Goal: Find specific page/section: Find specific page/section

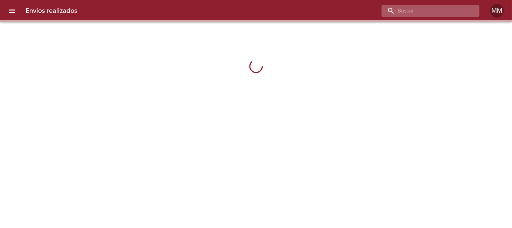
click at [426, 12] on input "buscar" at bounding box center [425, 11] width 86 height 12
paste input "[PERSON_NAME]"
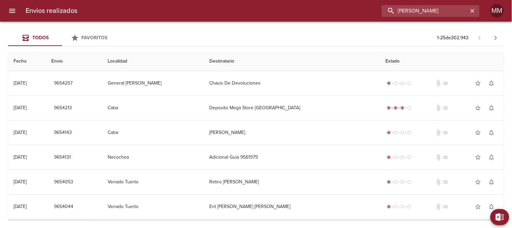
type input "[PERSON_NAME]"
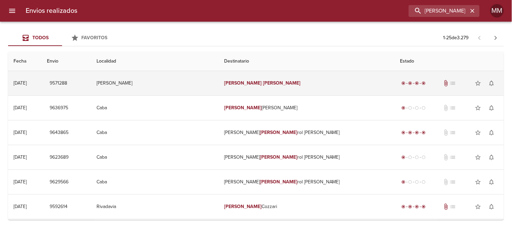
click at [238, 85] on em "[PERSON_NAME]" at bounding box center [243, 83] width 37 height 6
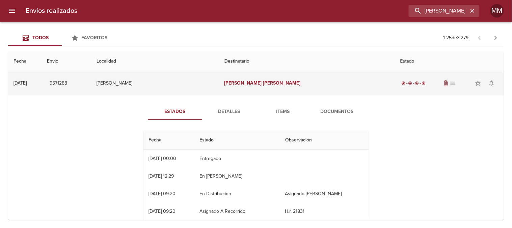
click at [157, 88] on td "[PERSON_NAME]" at bounding box center [155, 83] width 128 height 24
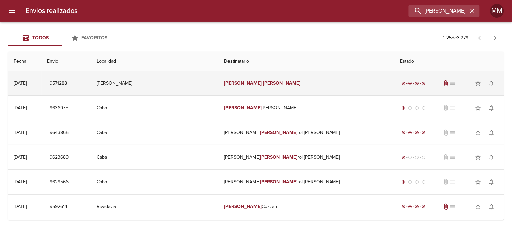
click at [263, 82] on em "[PERSON_NAME]" at bounding box center [281, 83] width 37 height 6
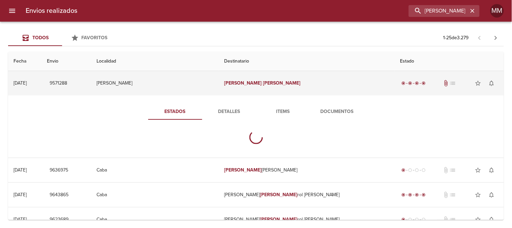
click at [263, 82] on em "[PERSON_NAME]" at bounding box center [281, 83] width 37 height 6
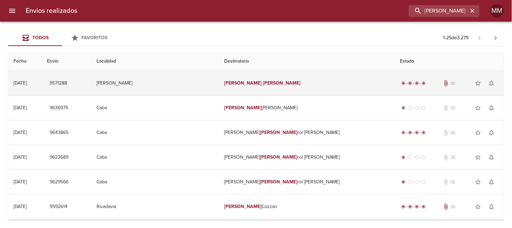
click at [263, 82] on em "[PERSON_NAME]" at bounding box center [281, 83] width 37 height 6
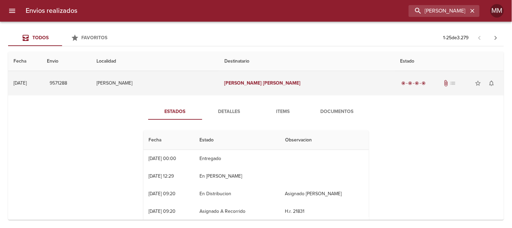
click at [263, 82] on em "[PERSON_NAME]" at bounding box center [281, 83] width 37 height 6
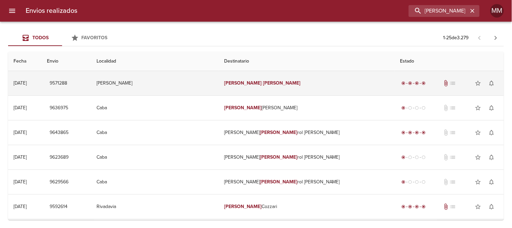
click at [241, 78] on td "[PERSON_NAME]" at bounding box center [307, 83] width 176 height 24
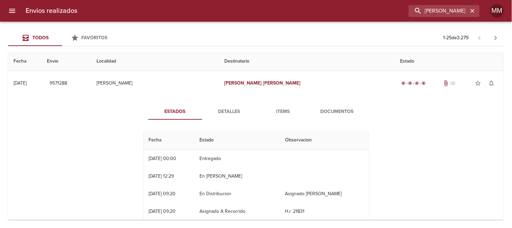
click at [344, 110] on span "Documentos" at bounding box center [338, 111] width 46 height 8
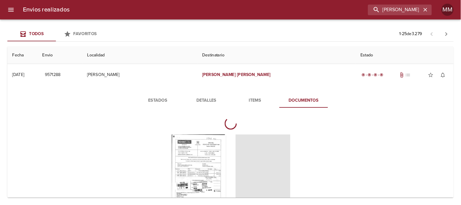
scroll to position [75, 0]
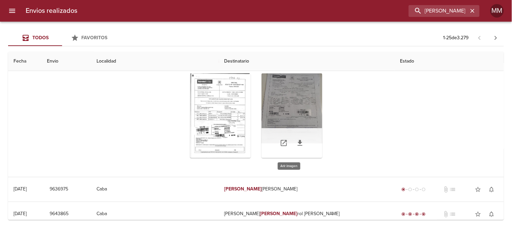
click at [287, 105] on div "Tabla de envíos del cliente" at bounding box center [292, 115] width 61 height 84
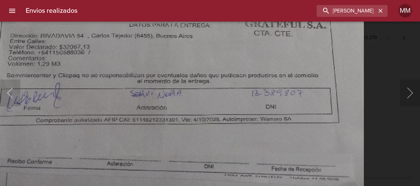
scroll to position [75, 0]
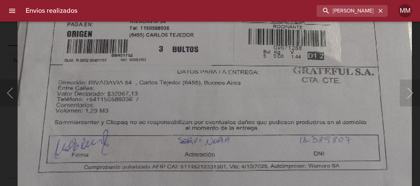
click at [210, 140] on img "Lightbox" at bounding box center [215, 14] width 394 height 450
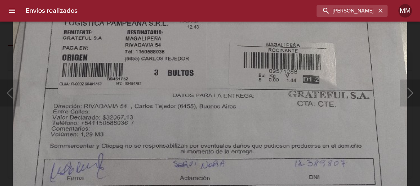
click at [188, 137] on img "Lightbox" at bounding box center [210, 37] width 394 height 450
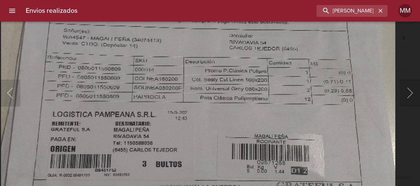
click at [181, 119] on img "Lightbox" at bounding box center [198, 129] width 394 height 450
